Goal: Information Seeking & Learning: Learn about a topic

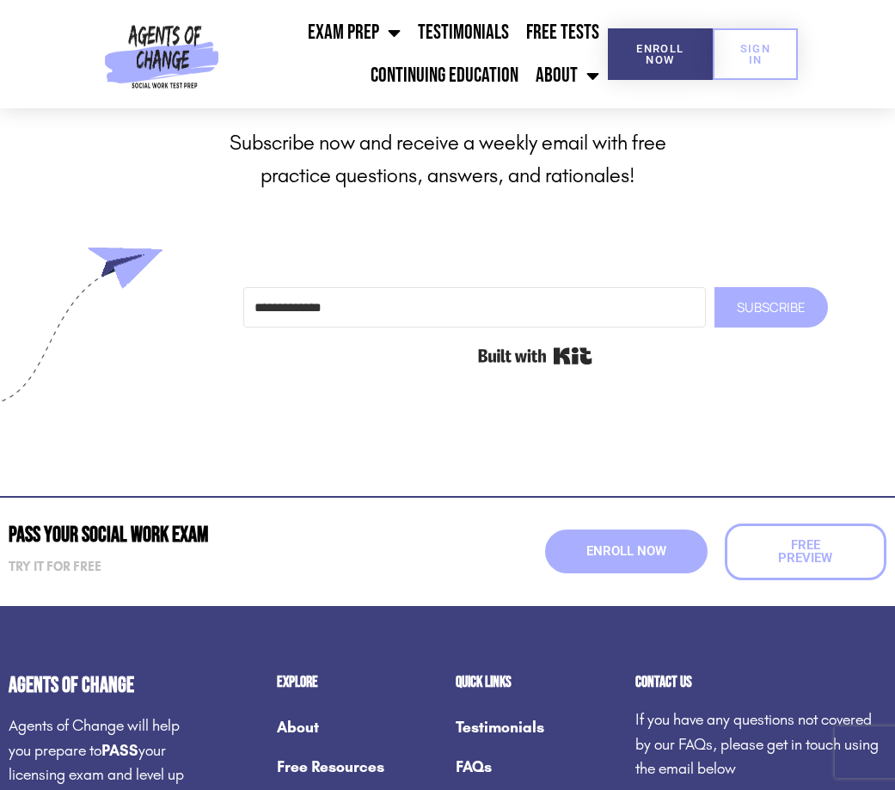
scroll to position [6449, 0]
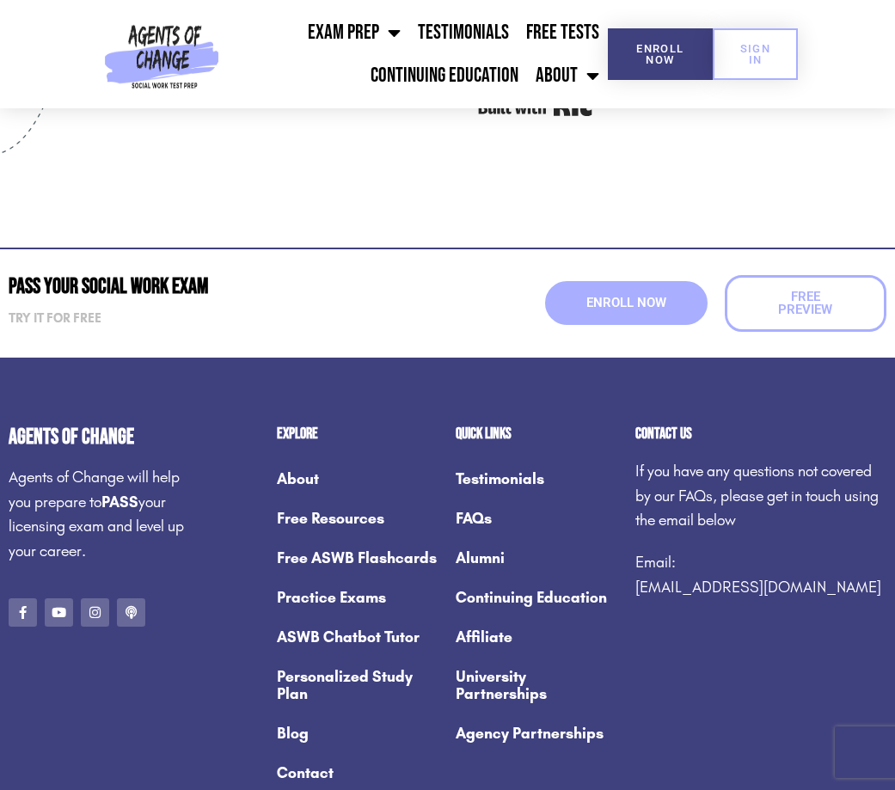
click at [283, 714] on link "Blog" at bounding box center [358, 734] width 162 height 40
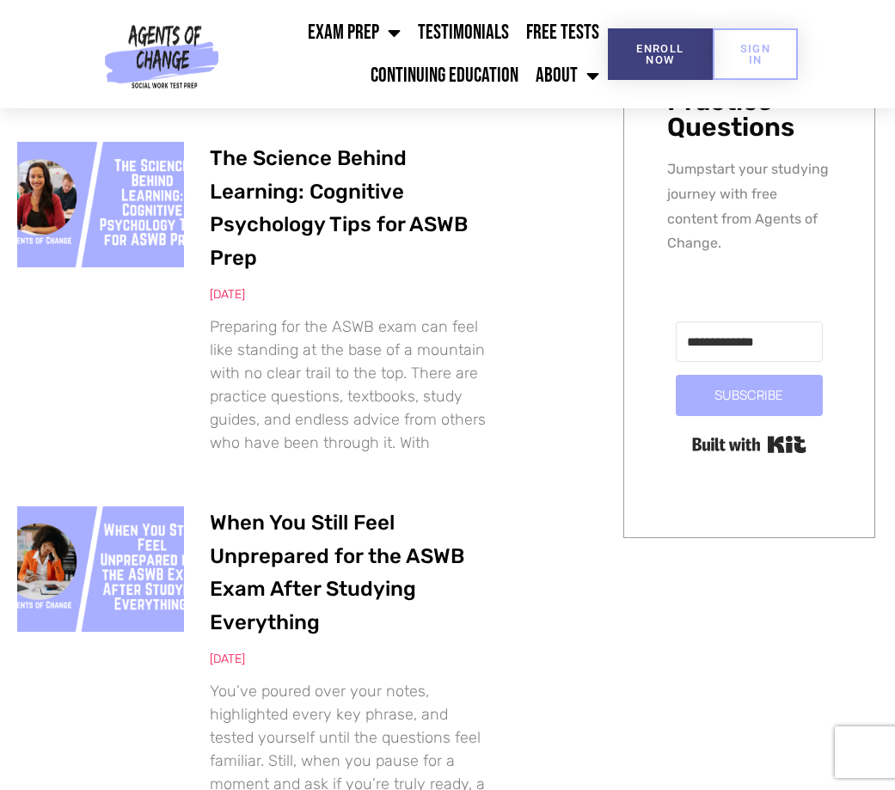
scroll to position [1118, 0]
